Goal: Task Accomplishment & Management: Manage account settings

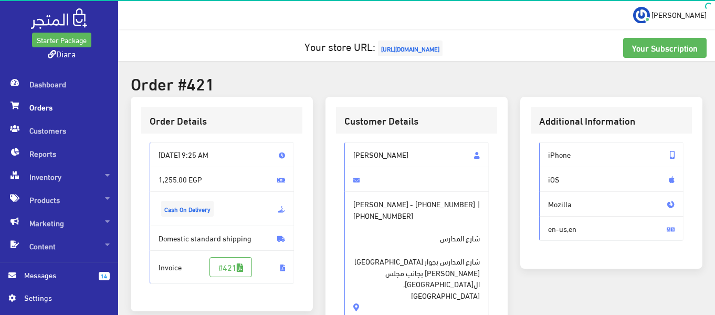
click at [455, 274] on span "شارع المدارس شارع المدارس بجوار شارع عمر افندى بجانب مجلس المدينة - Shebin El K…" at bounding box center [416, 261] width 127 height 80
drag, startPoint x: 455, startPoint y: 274, endPoint x: 337, endPoint y: 135, distance: 182.2
click at [337, 135] on div "سوسن مصطفى حمدى حجازى سوسن مصطفى حمدى حجازى - +201005217545 | +201144486884 شار…" at bounding box center [416, 234] width 161 height 202
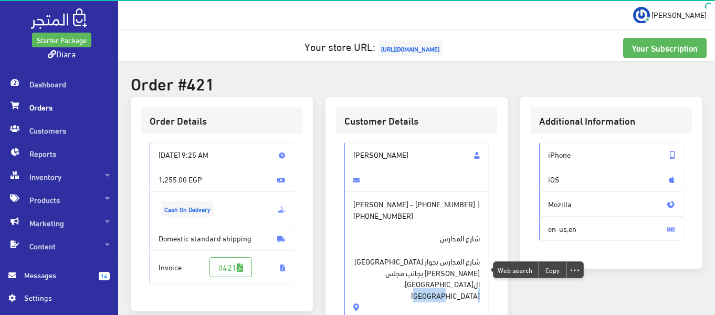
copy div "سوسن مصطفى حمدى حجازى سوسن مصطفى حمدى حجازى - +201005217545 | +201144486884 شار…"
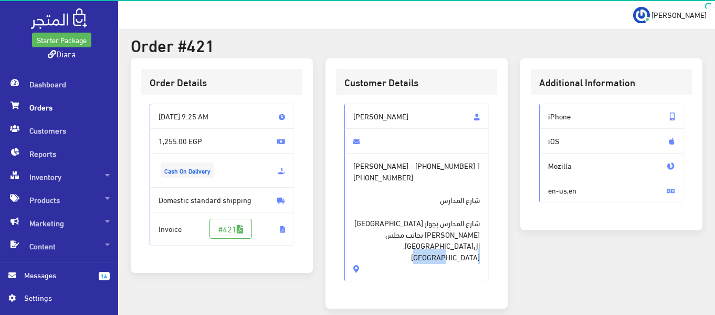
scroll to position [45, 0]
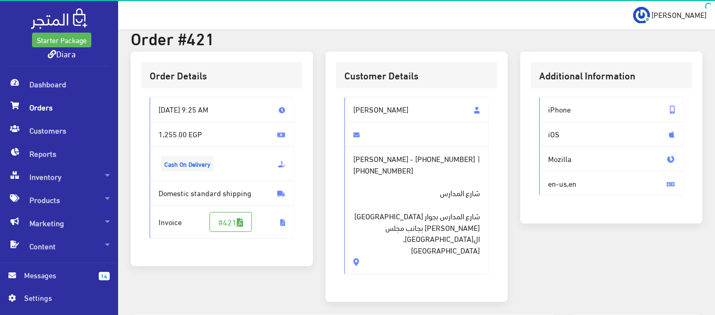
click at [558, 243] on div "Additional Information iPhone iOS Mozilla en-us,en" at bounding box center [611, 182] width 195 height 263
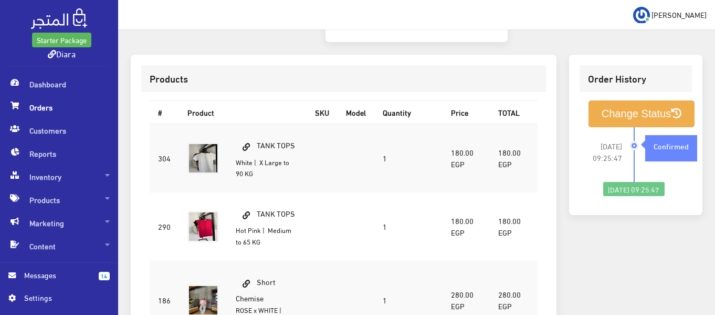
scroll to position [29, 0]
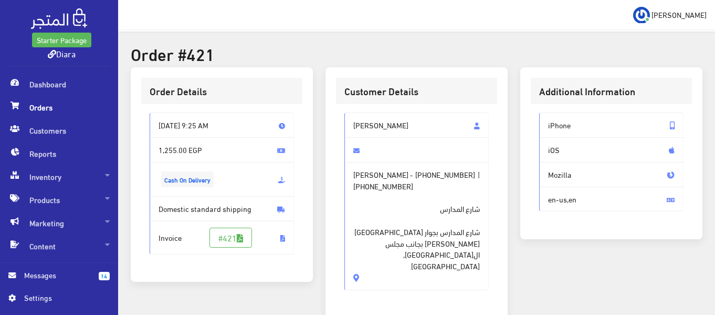
click at [371, 123] on span "سوسن مصطفى حمدى حجازى" at bounding box center [416, 124] width 144 height 25
drag, startPoint x: 371, startPoint y: 123, endPoint x: 356, endPoint y: 241, distance: 119.1
click at [356, 241] on div "سوسن مصطفى حمدى حجازى سوسن مصطفى حمدى حجازى - +201005217545 | +201144486884 شار…" at bounding box center [416, 200] width 144 height 177
copy div "سوسن مصطفى حمدى حجازى سوسن مصطفى حمدى حجازى - +201005217545 | +201144486884 شار…"
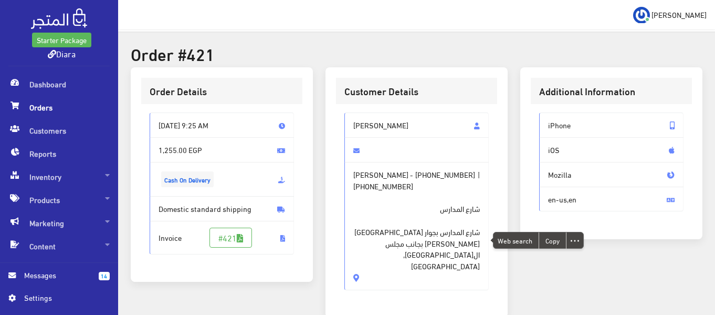
scroll to position [305, 0]
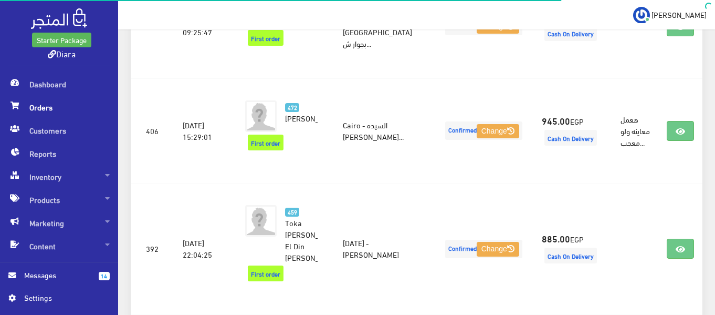
scroll to position [456, 0]
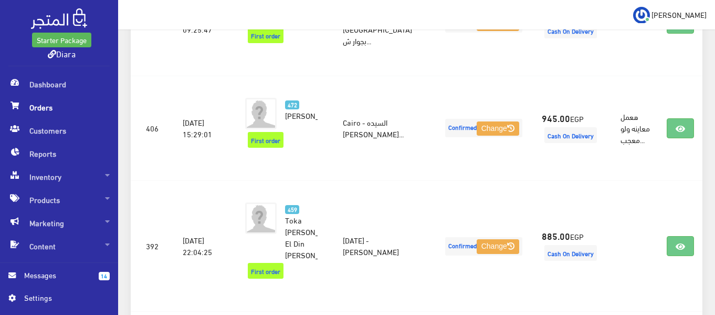
click at [37, 103] on span "Orders" at bounding box center [58, 107] width 101 height 23
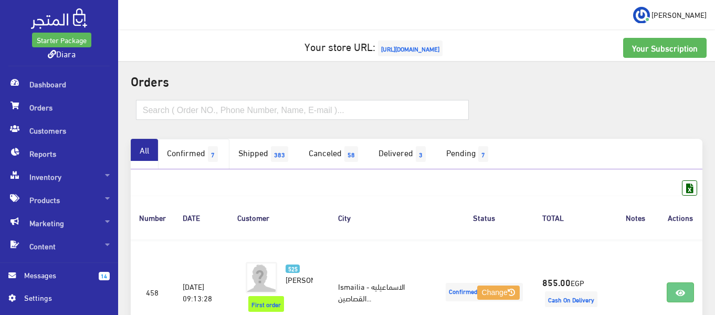
click at [207, 157] on link "Confirmed 7" at bounding box center [193, 154] width 71 height 30
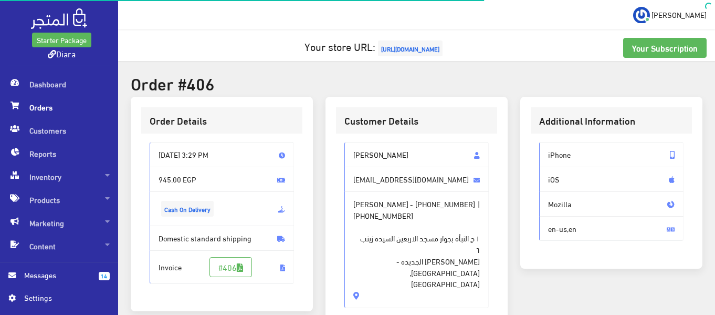
drag, startPoint x: 717, startPoint y: 58, endPoint x: 717, endPoint y: 169, distance: 110.8
click at [715, 169] on html "Starter Package Diara Dashboard Orders" at bounding box center [357, 157] width 715 height 315
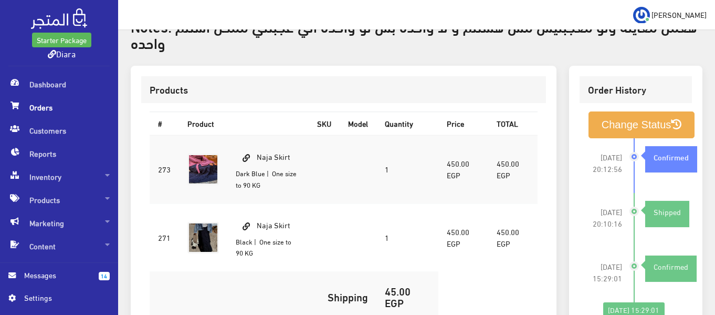
scroll to position [313, 0]
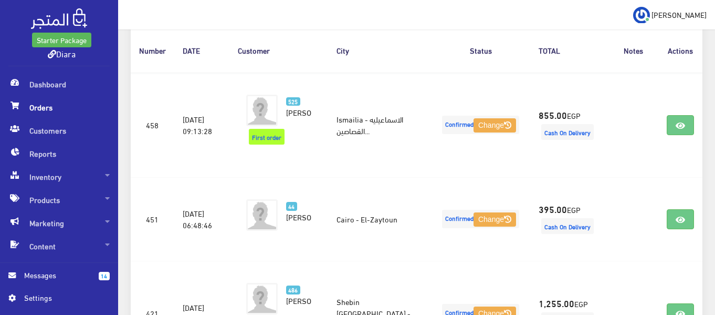
scroll to position [442, 0]
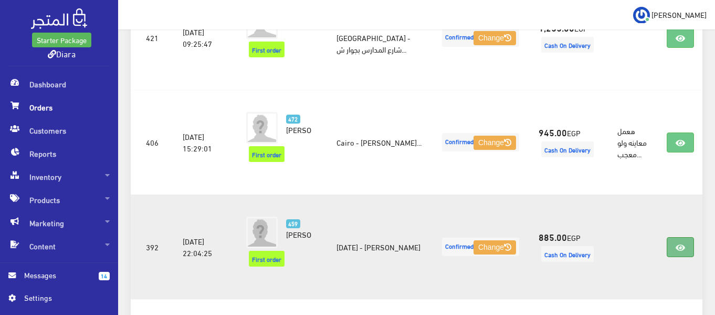
click at [683, 257] on link at bounding box center [680, 247] width 27 height 20
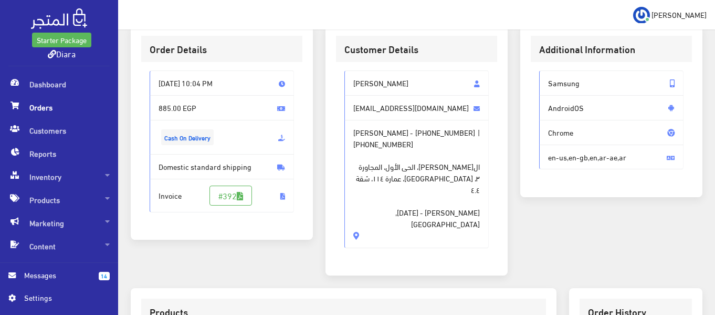
scroll to position [69, 0]
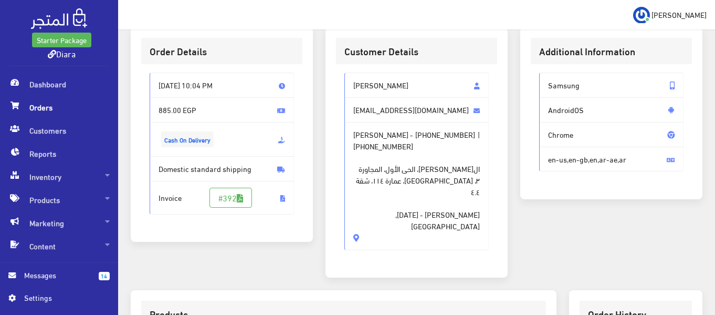
drag, startPoint x: 490, startPoint y: 223, endPoint x: 379, endPoint y: 116, distance: 153.8
click at [379, 116] on div "Toka Mohamed Salah El Din Mohamed toka090903@gmail.com Toka Mohamed Salah El Di…" at bounding box center [416, 165] width 161 height 202
click at [360, 81] on span "[PERSON_NAME]" at bounding box center [416, 84] width 144 height 25
drag, startPoint x: 360, startPoint y: 81, endPoint x: 383, endPoint y: 234, distance: 154.6
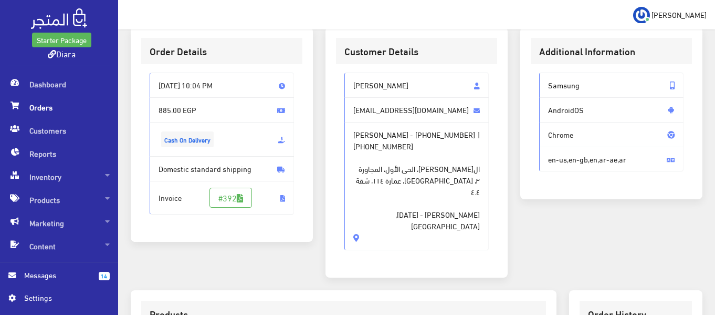
click at [383, 234] on div "Toka Mohamed Salah El Din Mohamed toka090903@gmail.com Toka Mohamed Salah El Di…" at bounding box center [416, 160] width 144 height 177
copy div "Toka Mohamed Salah El Din Mohamed toka090903@gmail.com Toka Mohamed Salah El Di…"
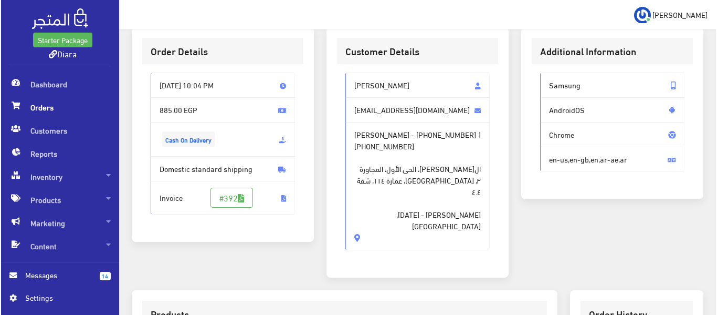
scroll to position [345, 0]
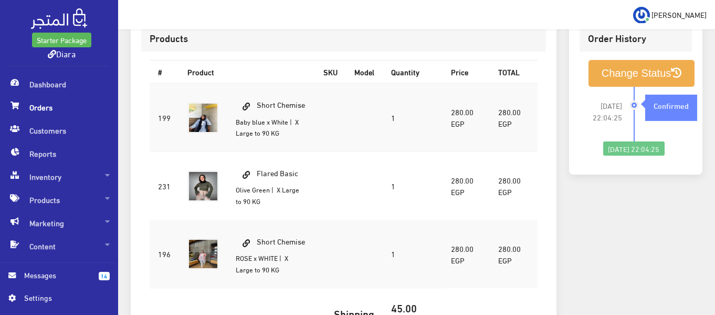
click at [292, 103] on td "Short Chemise Baby blue x White | X Large to 90 KG" at bounding box center [271, 117] width 88 height 68
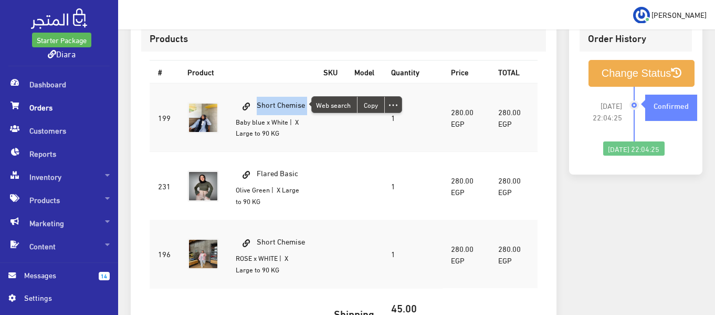
copy td "Short Chemise"
click at [292, 103] on td "Short Chemise Baby blue x White | X Large to 90 KG" at bounding box center [271, 117] width 88 height 68
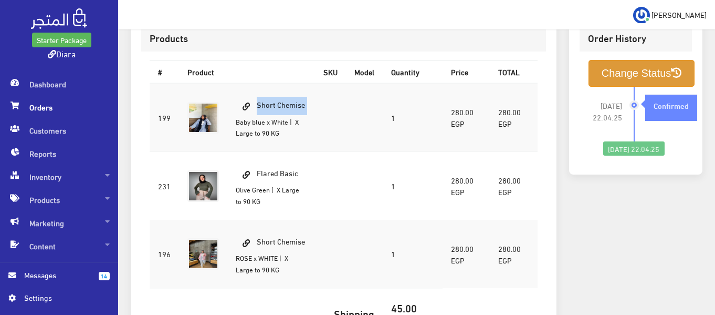
click at [619, 69] on button "Change Status" at bounding box center [642, 73] width 107 height 27
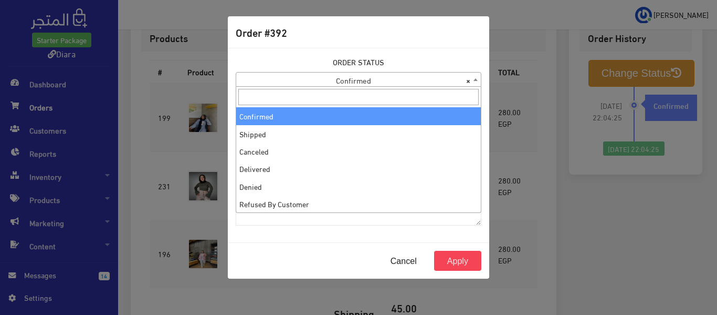
click at [314, 78] on span "× Confirmed" at bounding box center [358, 79] width 245 height 15
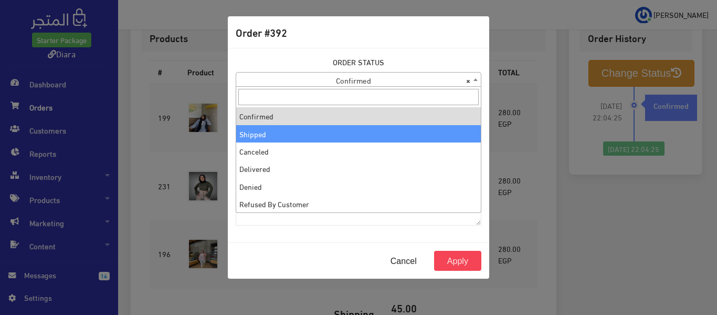
select select "2"
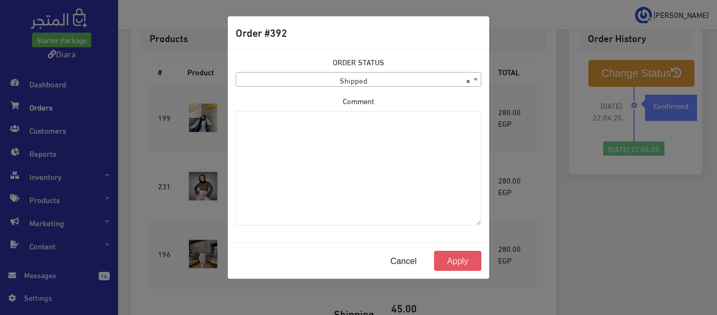
click at [469, 264] on button "Apply" at bounding box center [457, 260] width 47 height 20
